Goal: Browse casually

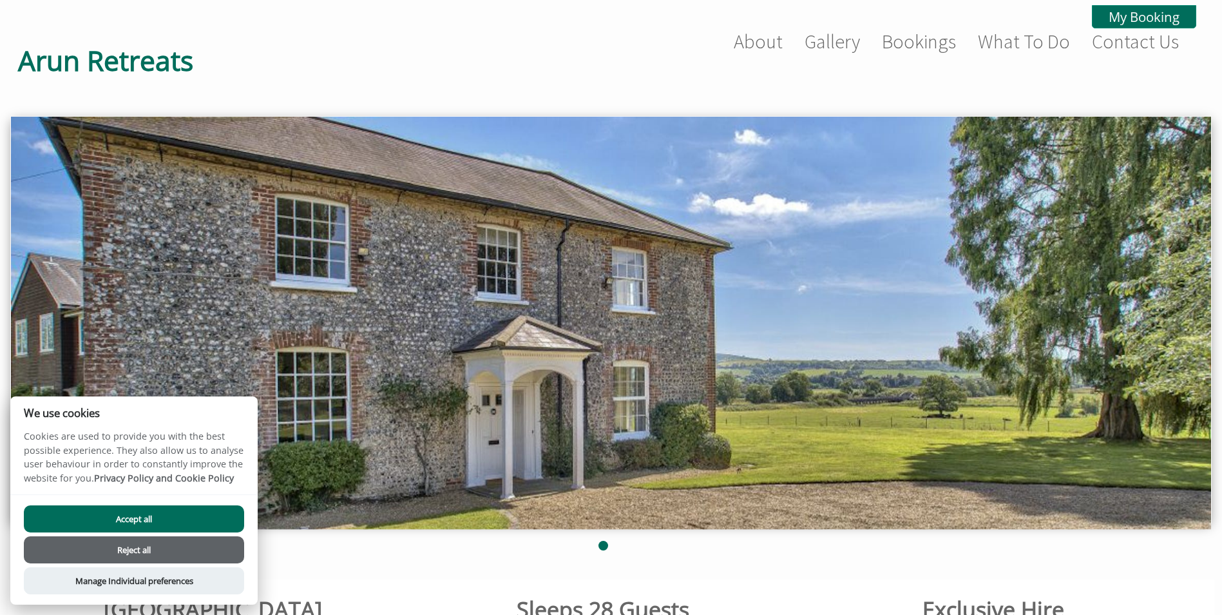
click at [147, 521] on button "Accept all" at bounding box center [134, 518] width 220 height 27
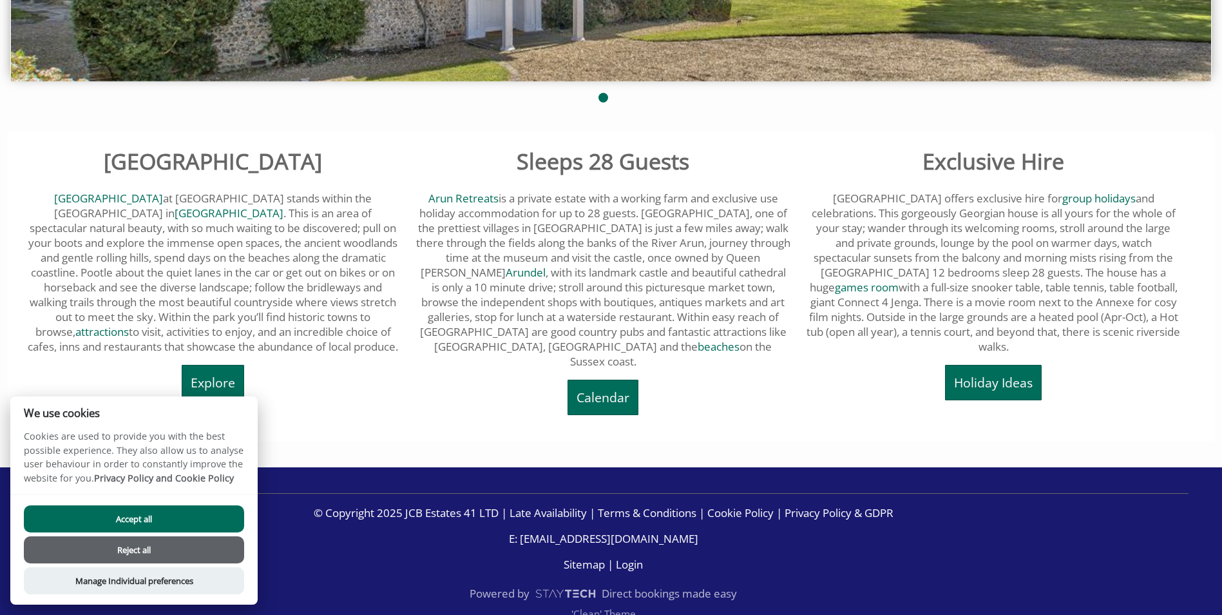
click at [185, 524] on button "Accept all" at bounding box center [134, 518] width 220 height 27
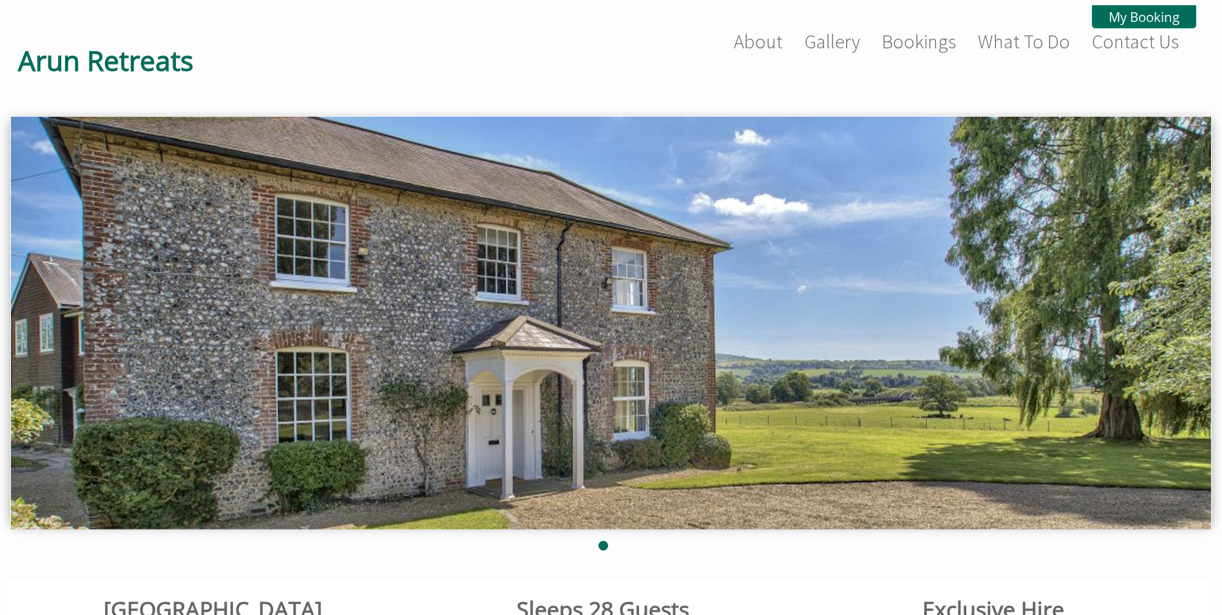
scroll to position [448, 0]
